Goal: Find specific page/section: Find specific page/section

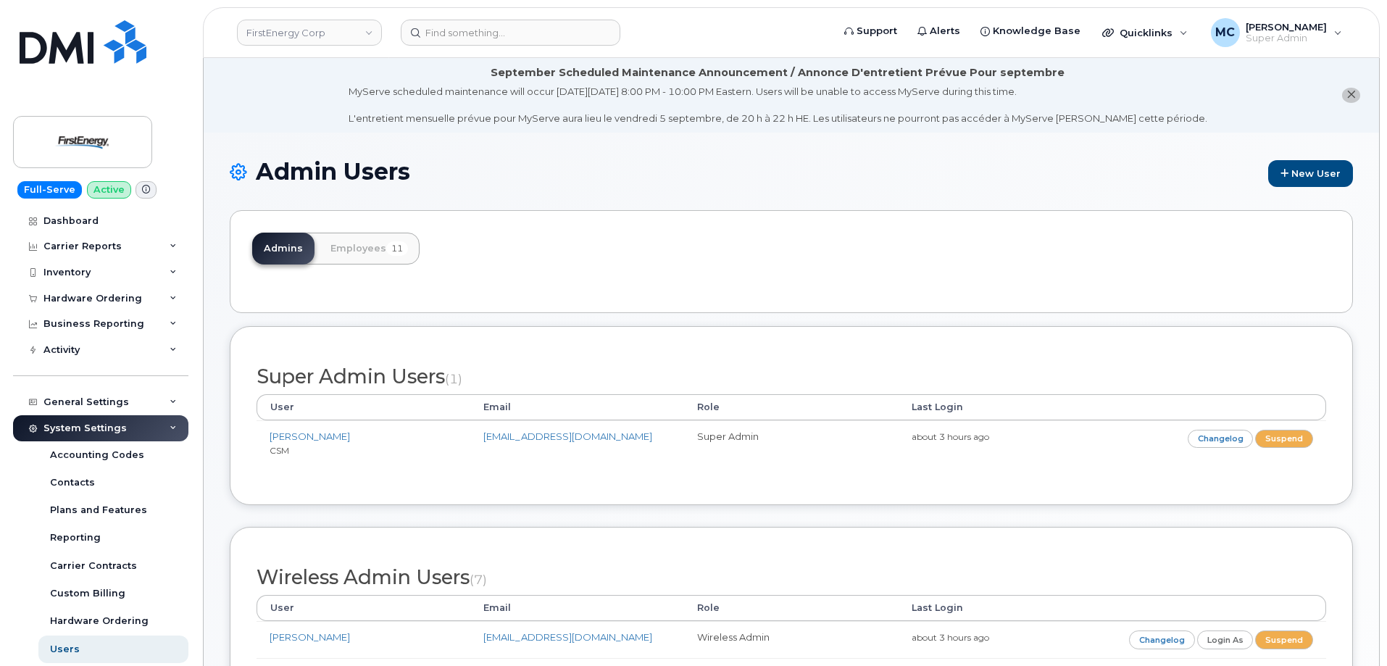
scroll to position [328, 0]
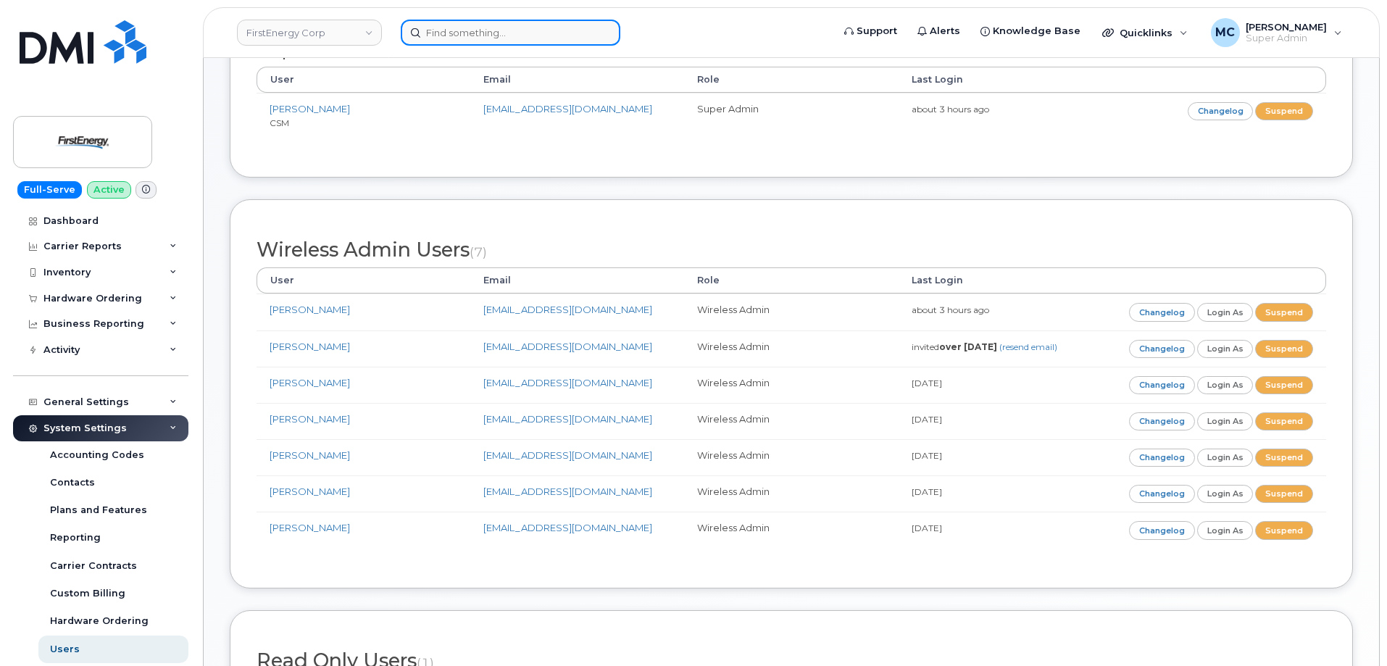
click at [499, 27] on input at bounding box center [511, 33] width 220 height 26
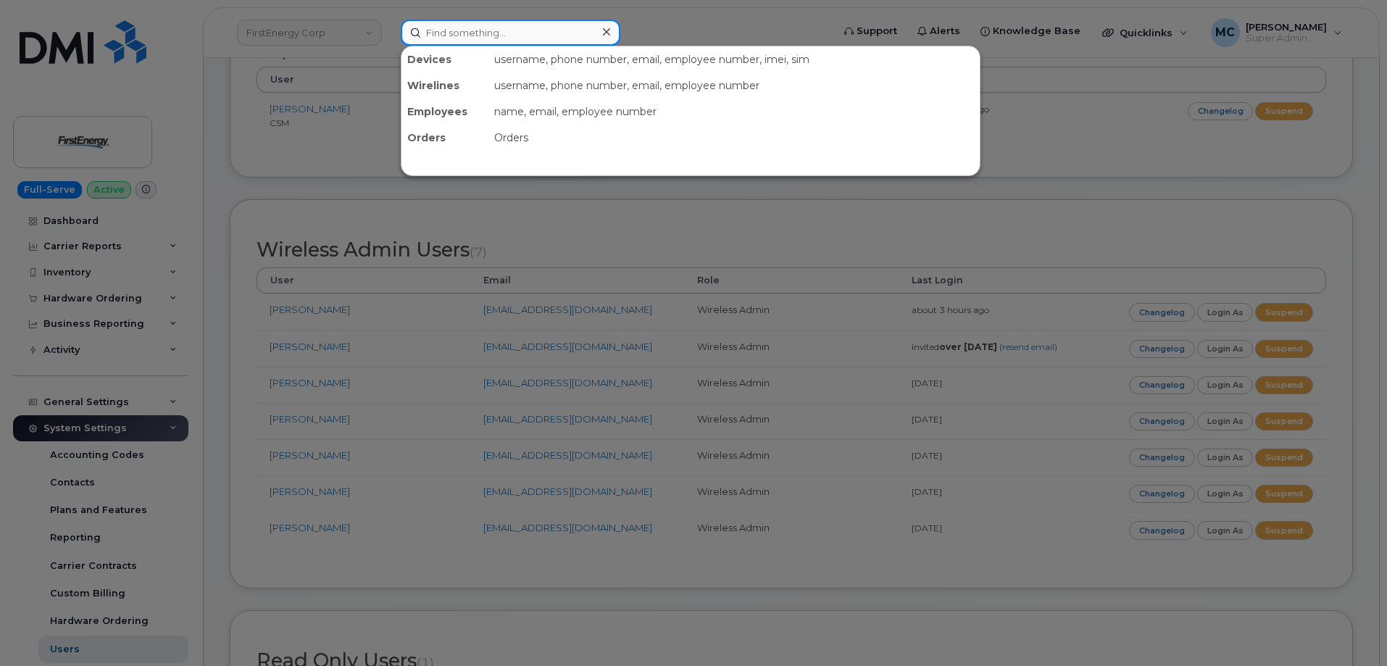
paste input "[EMAIL_ADDRESS][DOMAIN_NAME]"
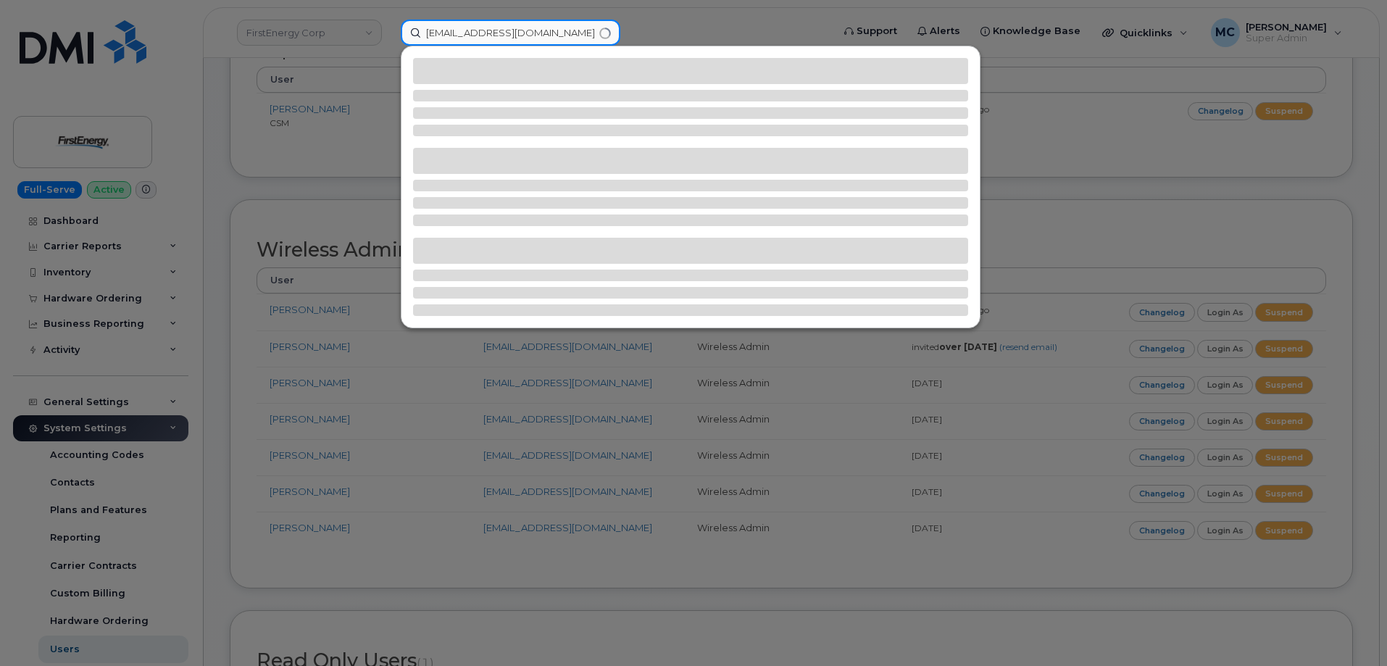
type input "[EMAIL_ADDRESS][DOMAIN_NAME]"
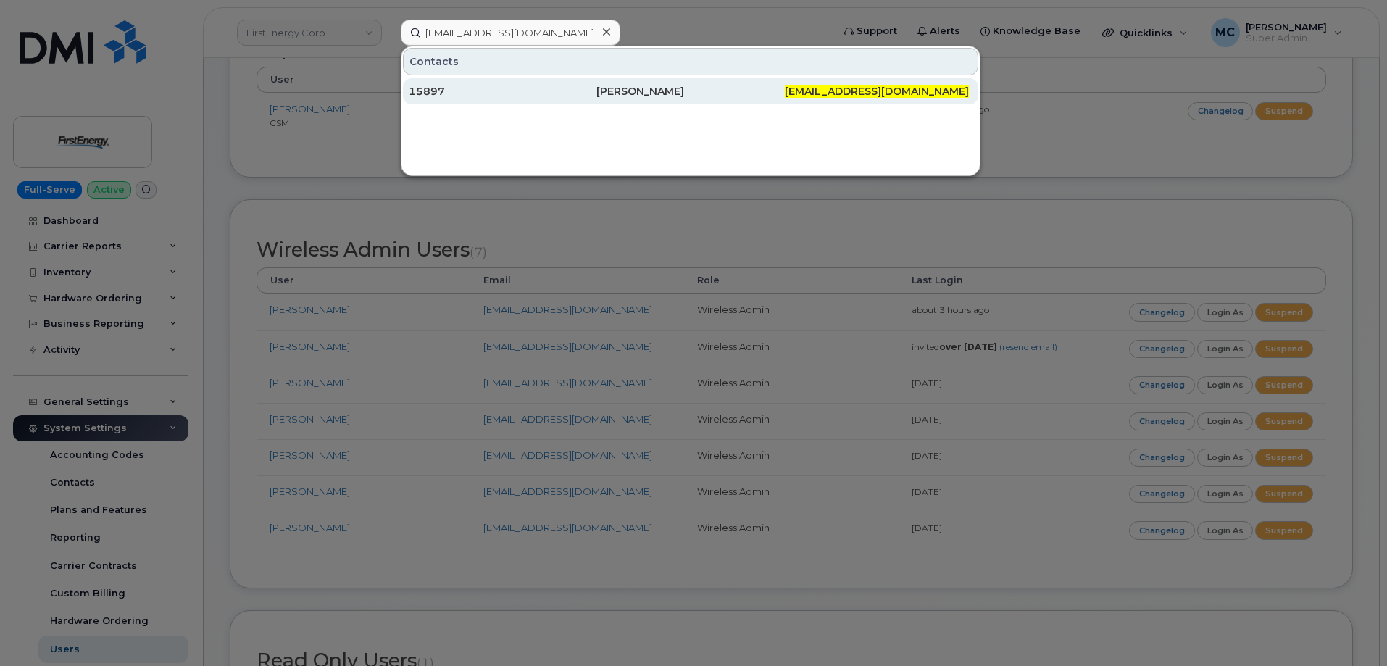
click at [681, 101] on div "[PERSON_NAME]" at bounding box center [691, 91] width 188 height 26
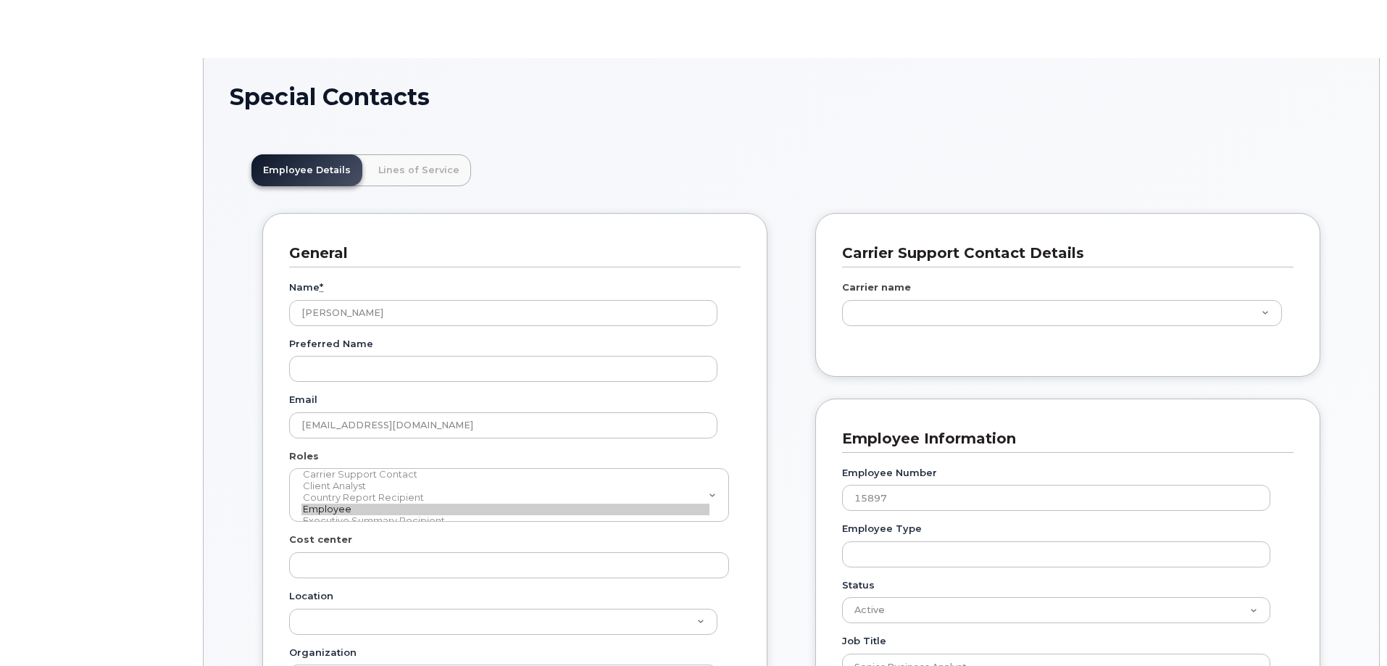
scroll to position [43, 0]
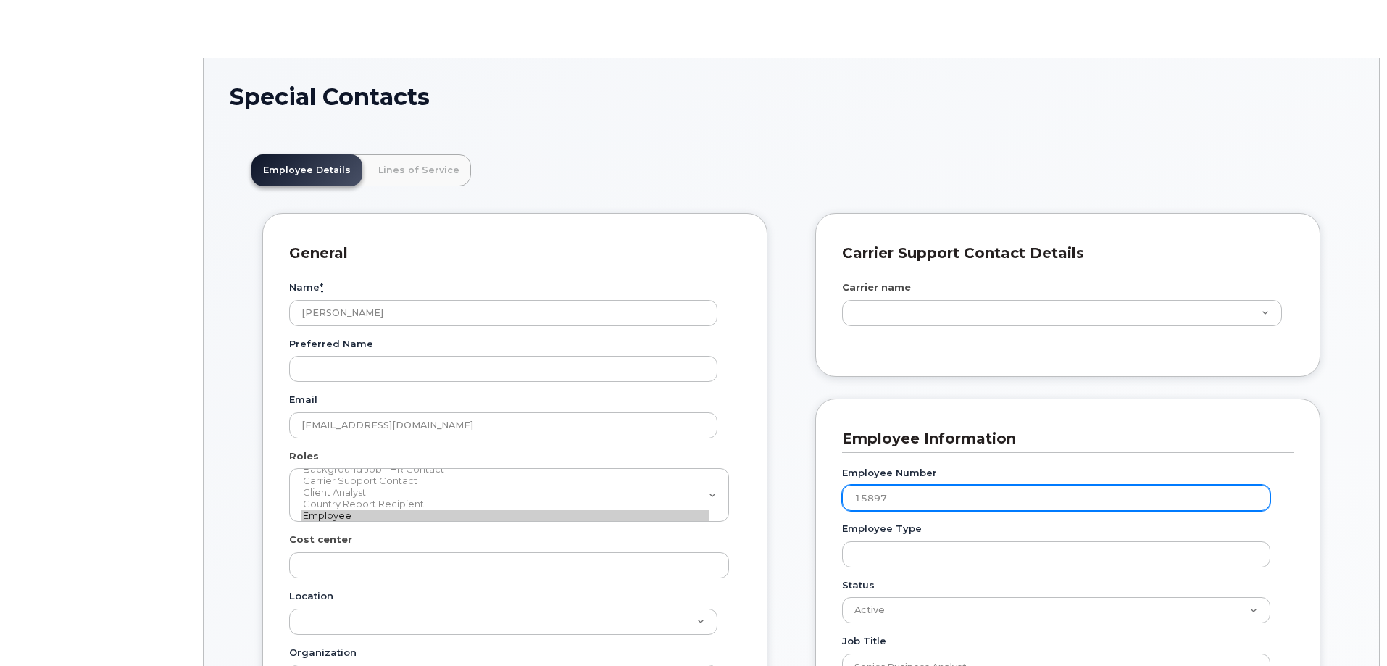
drag, startPoint x: 891, startPoint y: 494, endPoint x: 784, endPoint y: 492, distance: 106.6
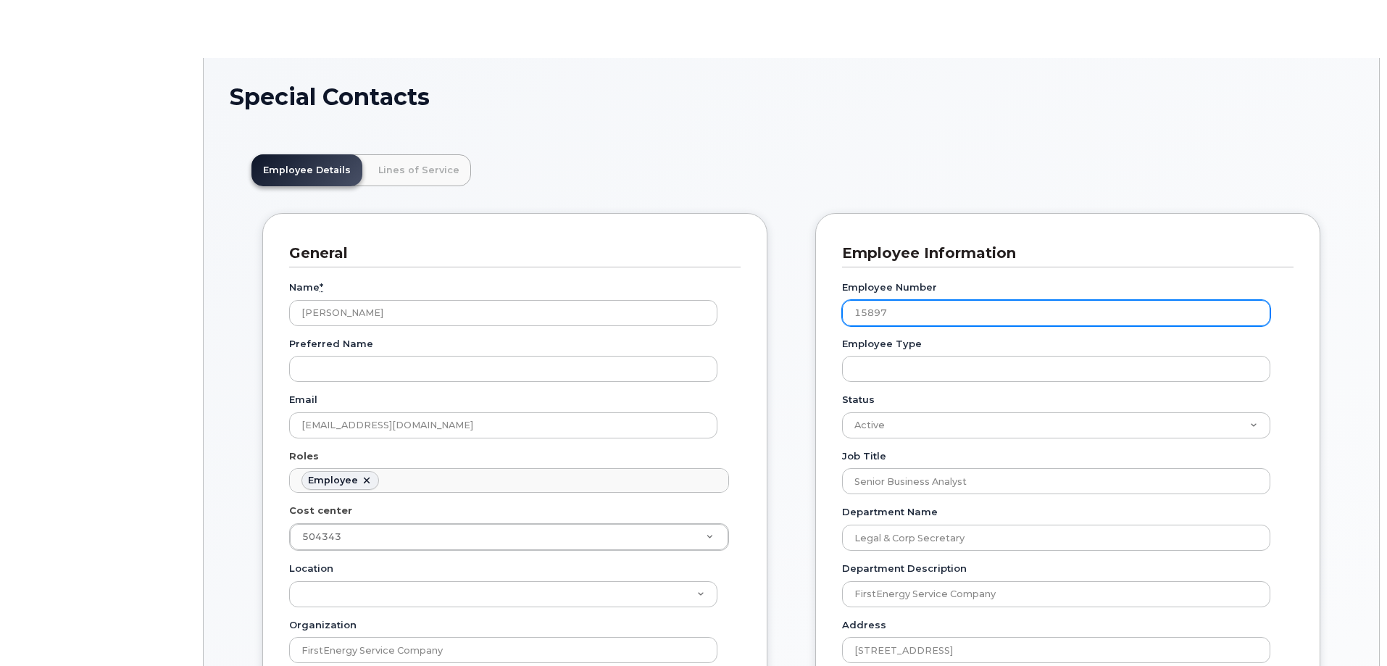
type input "29510312"
